Goal: Find specific page/section: Find specific page/section

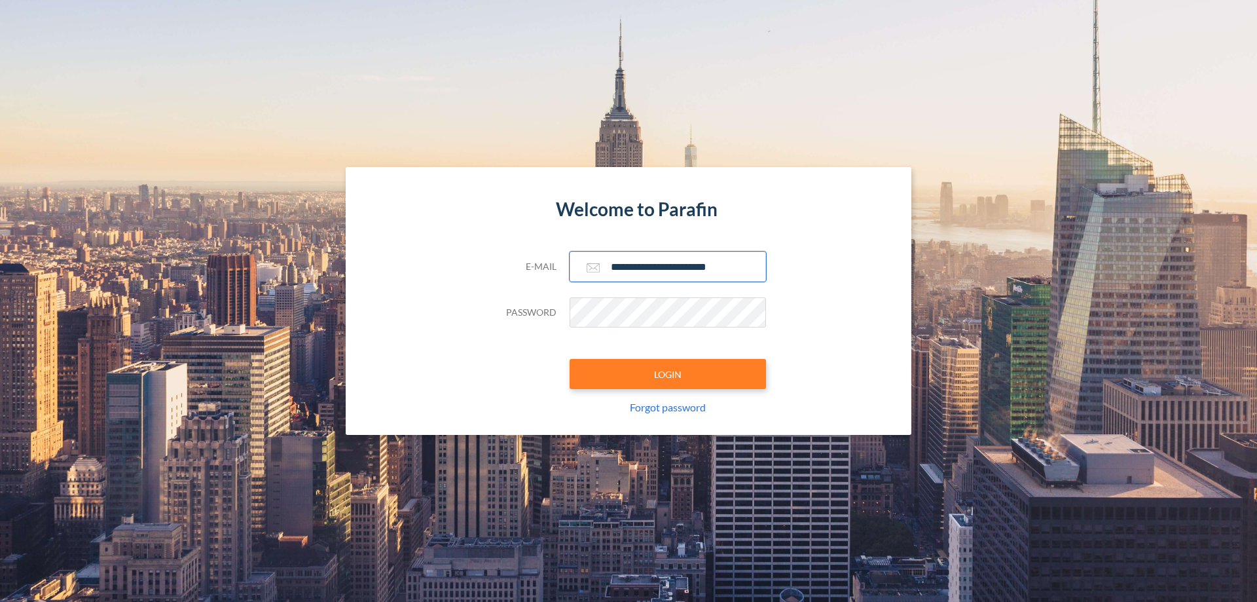
type input "**********"
click at [668, 374] on button "LOGIN" at bounding box center [668, 374] width 196 height 30
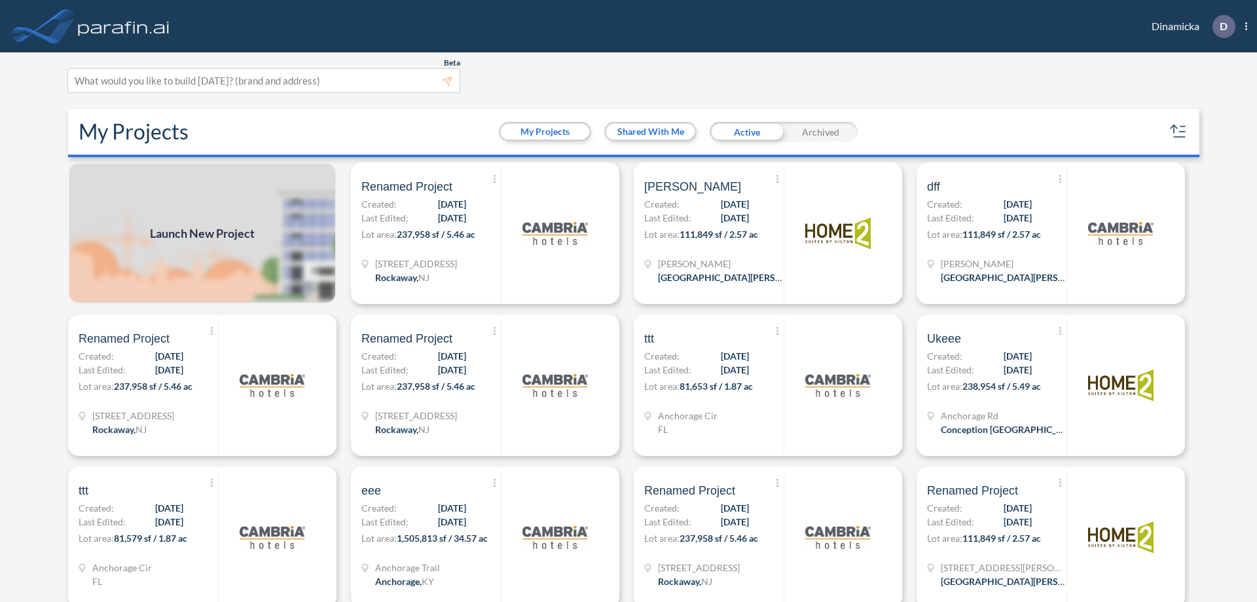
scroll to position [3, 0]
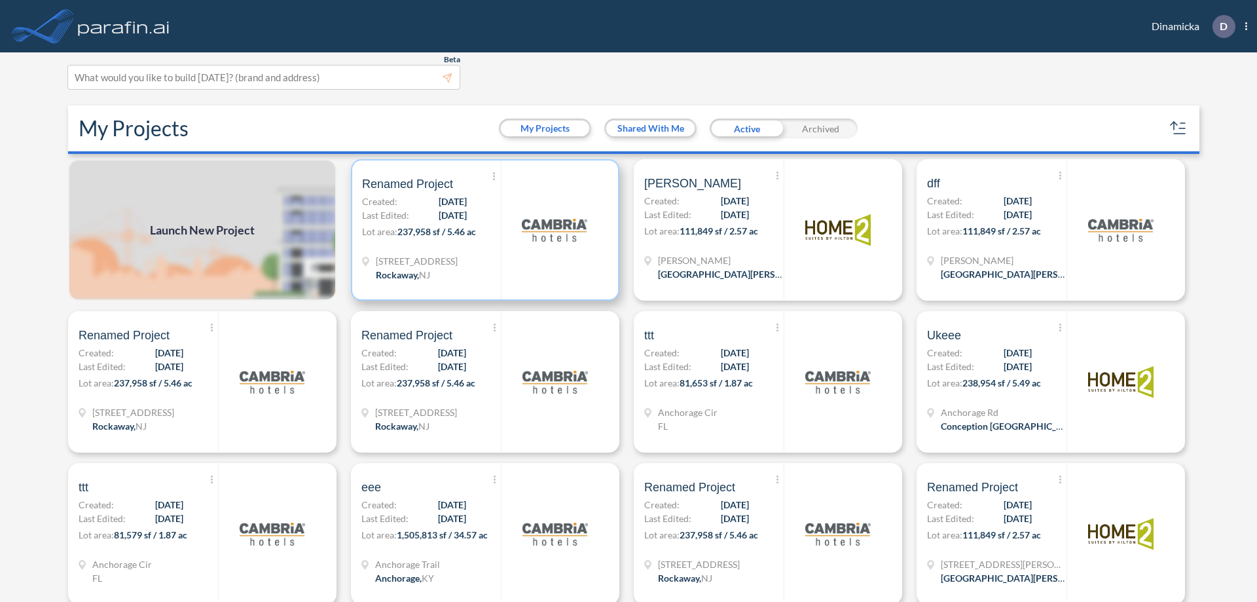
click at [483, 230] on p "Lot area: 237,958 sf / 5.46 ac" at bounding box center [431, 234] width 139 height 19
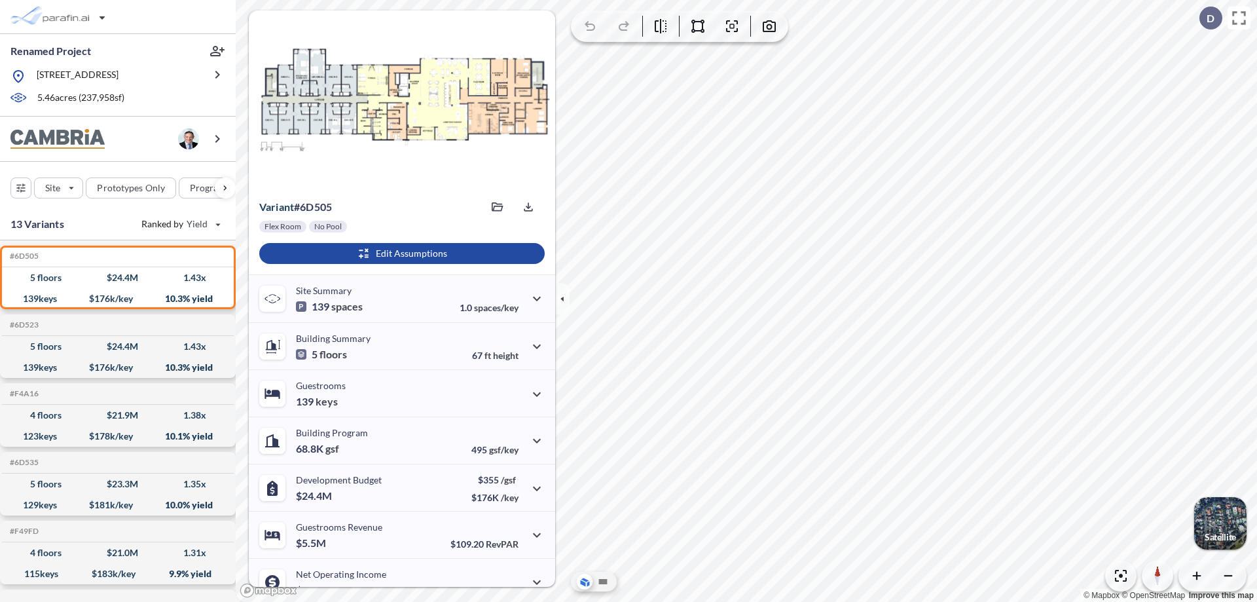
scroll to position [66, 0]
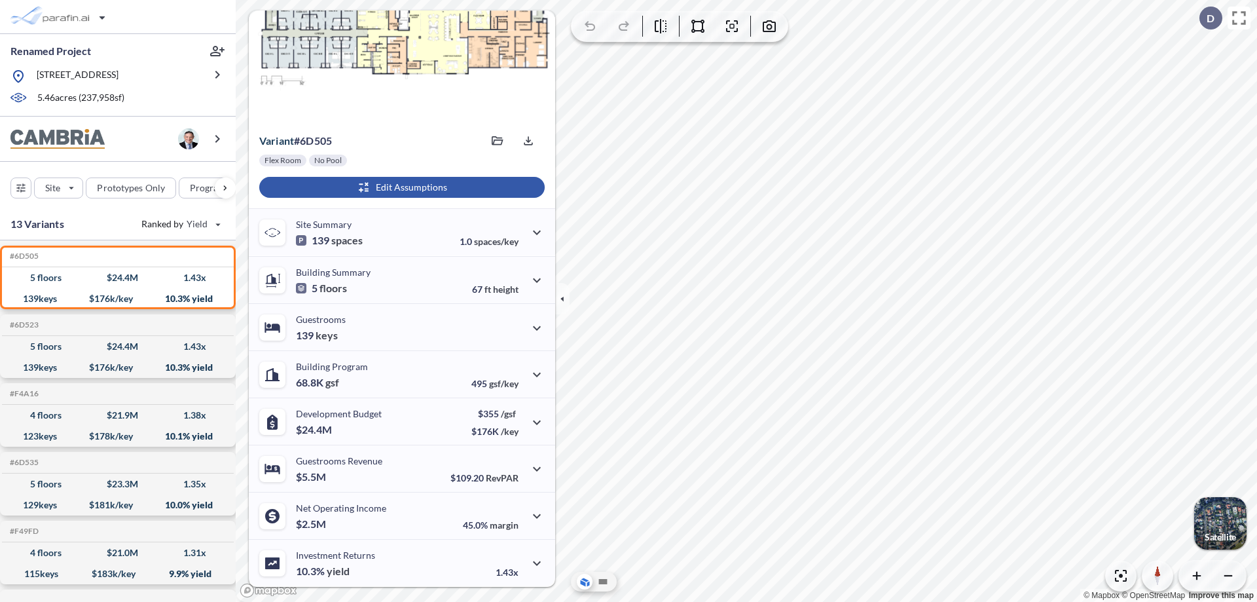
click at [400, 187] on div "button" at bounding box center [402, 187] width 286 height 21
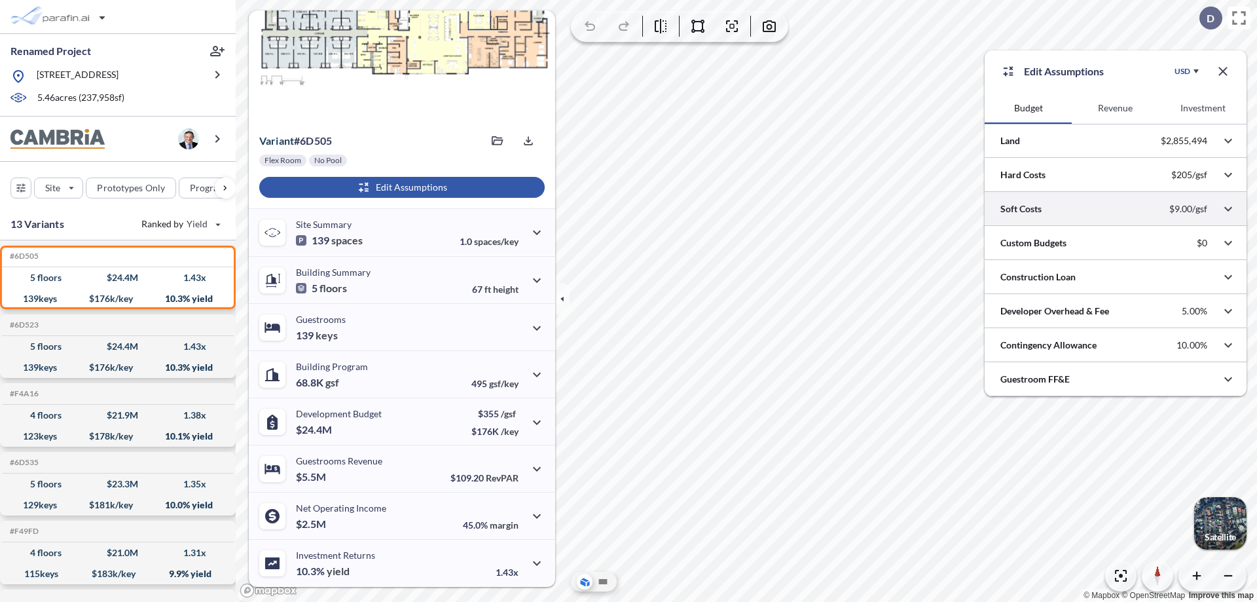
click at [1116, 209] on div at bounding box center [1116, 208] width 262 height 33
